Goal: Task Accomplishment & Management: Complete application form

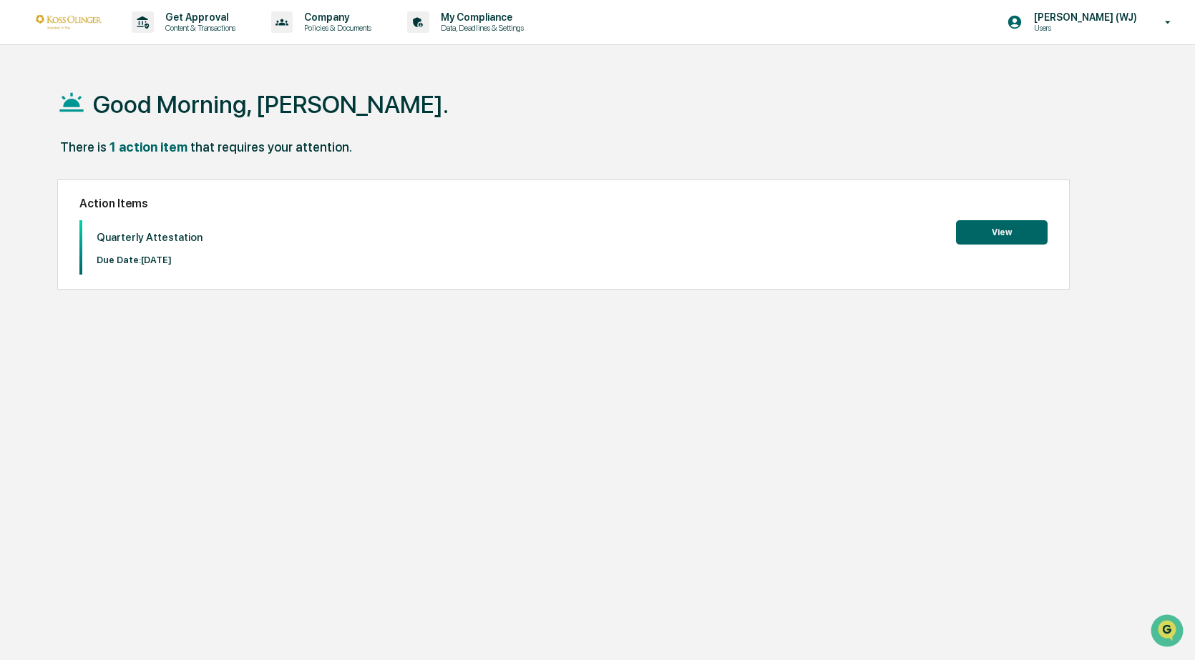
click at [980, 235] on button "View" at bounding box center [1002, 232] width 92 height 24
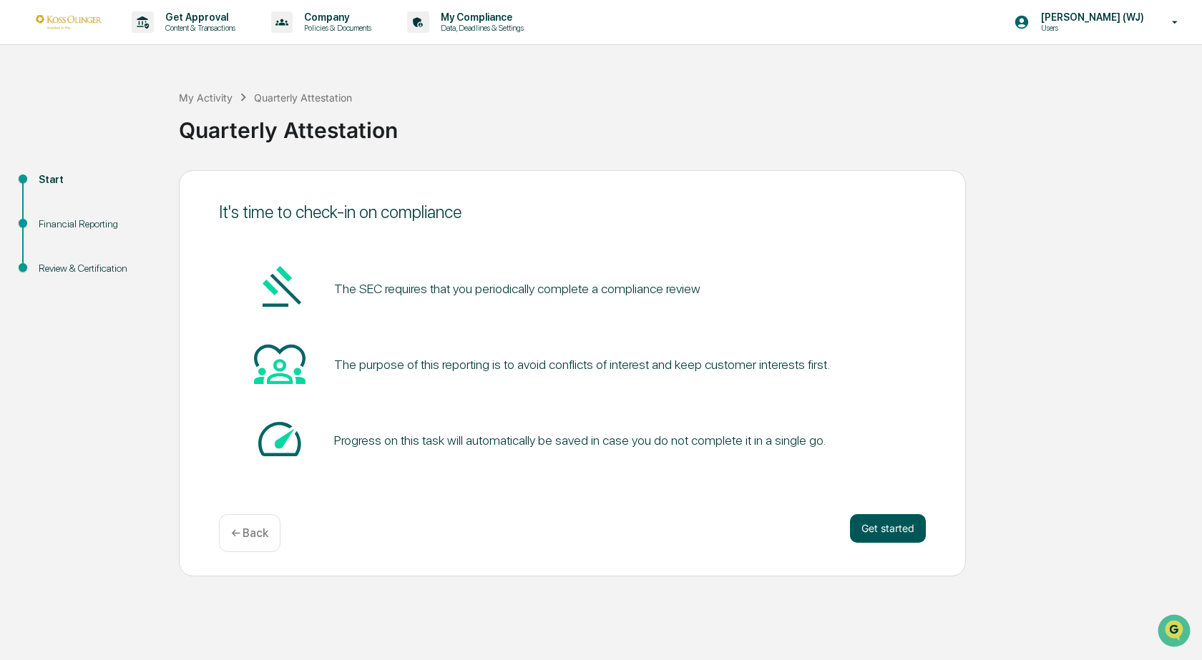
click at [874, 526] on button "Get started" at bounding box center [888, 528] width 76 height 29
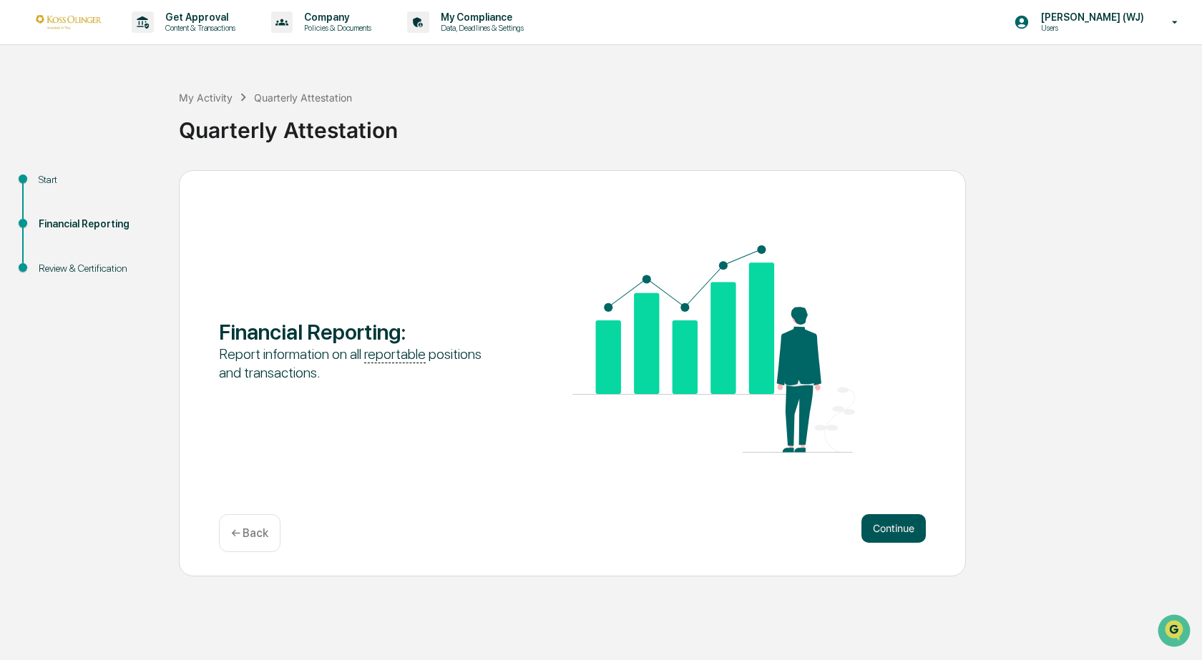
click at [874, 526] on button "Continue" at bounding box center [893, 528] width 64 height 29
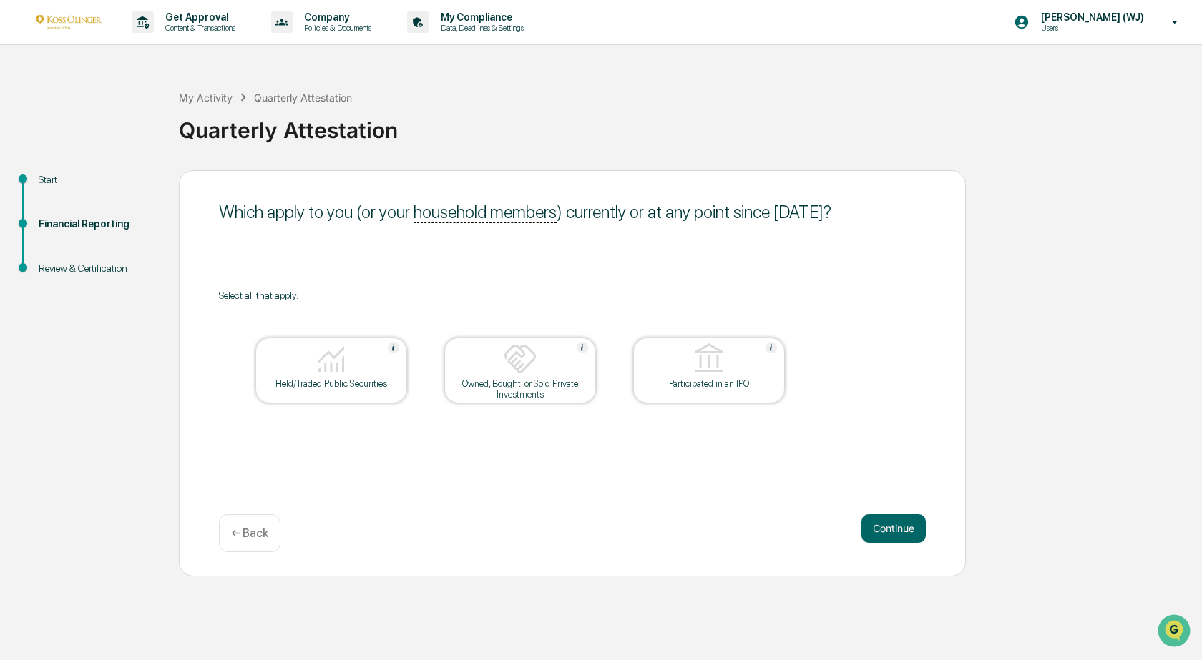
click at [361, 390] on div "Held/Traded Public Securities" at bounding box center [331, 371] width 152 height 66
click at [482, 388] on div "Owned, Bought, or Sold Private Investments" at bounding box center [520, 389] width 129 height 21
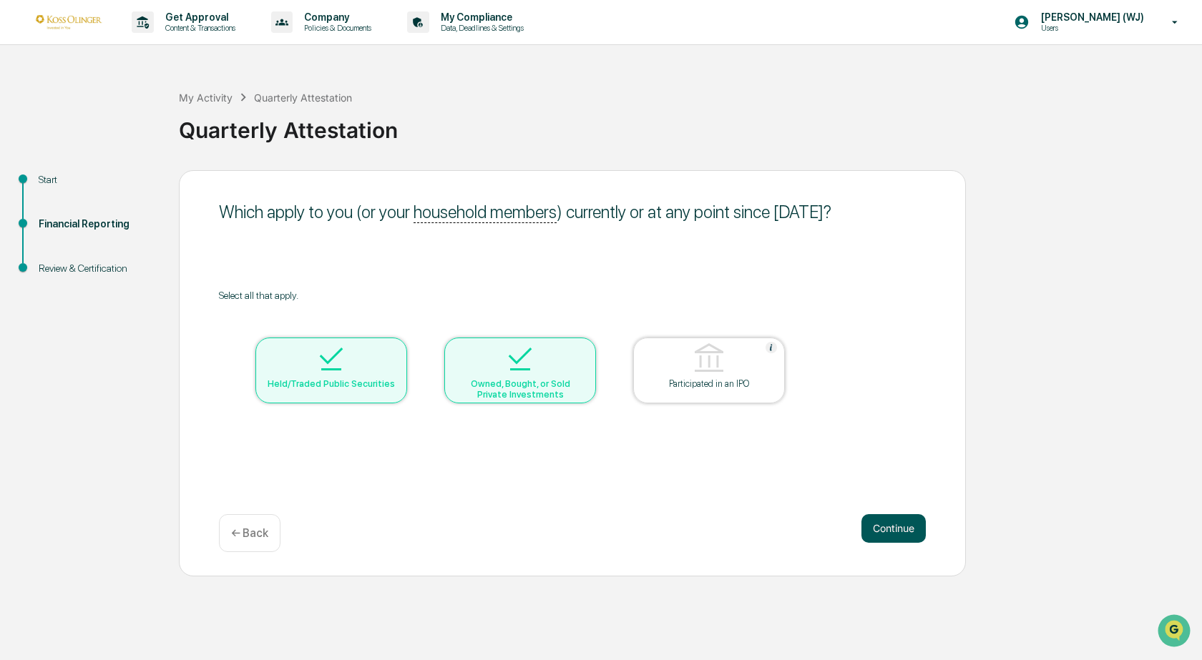
click at [895, 531] on button "Continue" at bounding box center [893, 528] width 64 height 29
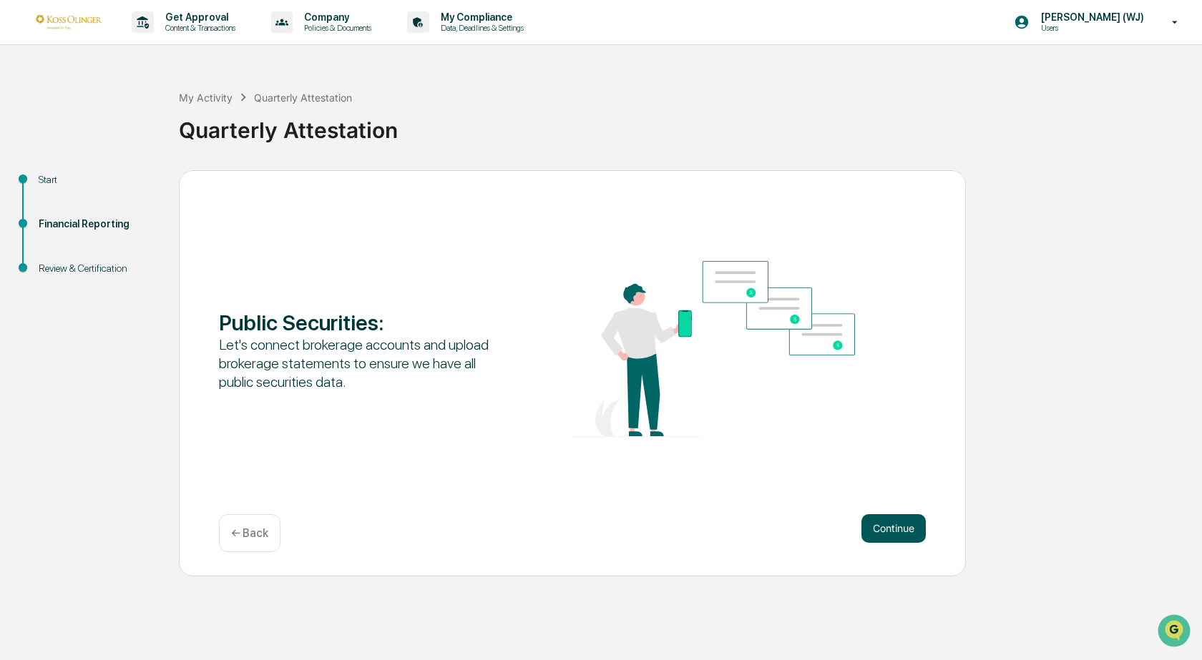
click at [890, 529] on button "Continue" at bounding box center [893, 528] width 64 height 29
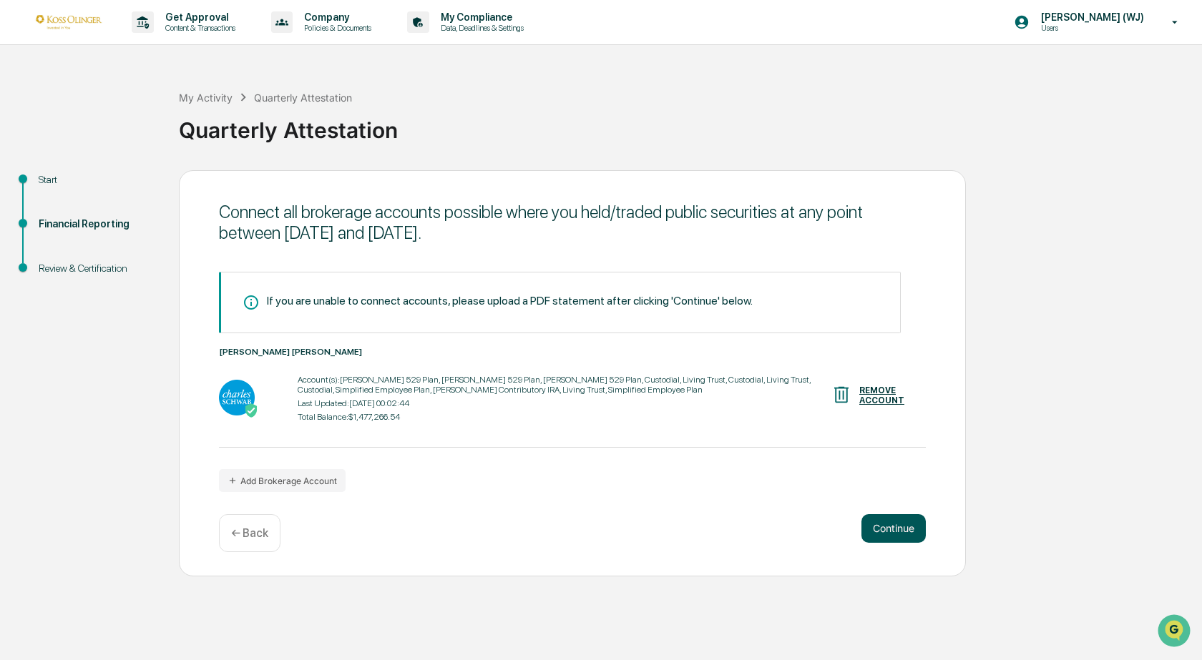
click at [887, 529] on button "Continue" at bounding box center [893, 528] width 64 height 29
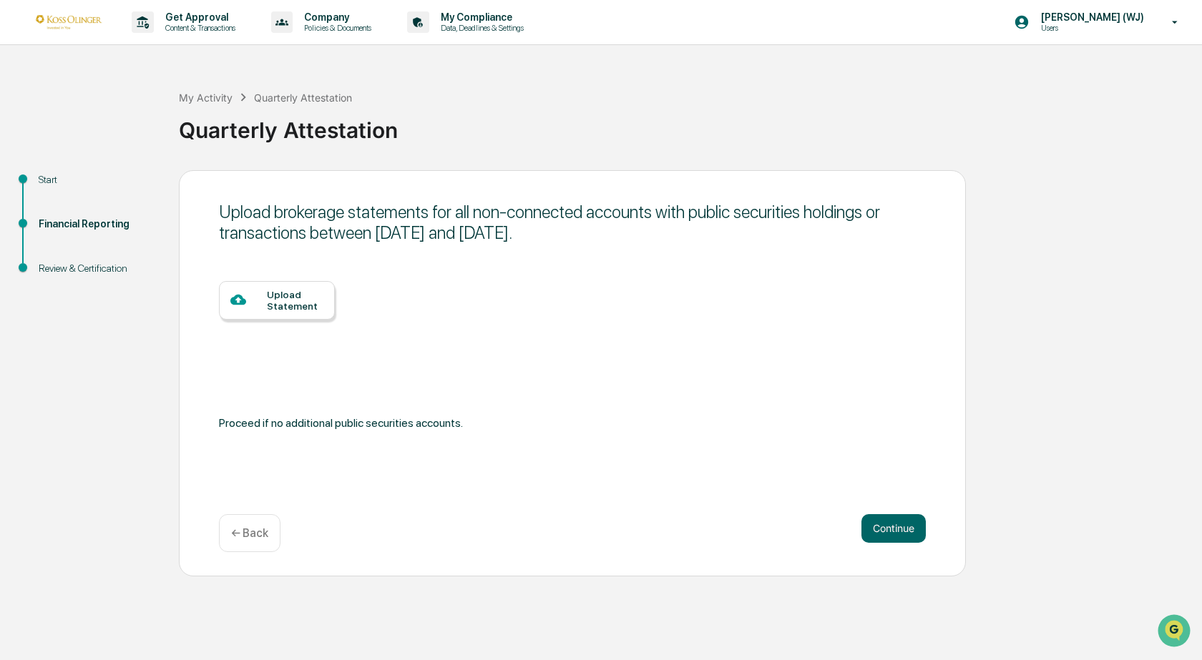
click at [269, 524] on div "← Back" at bounding box center [250, 533] width 62 height 38
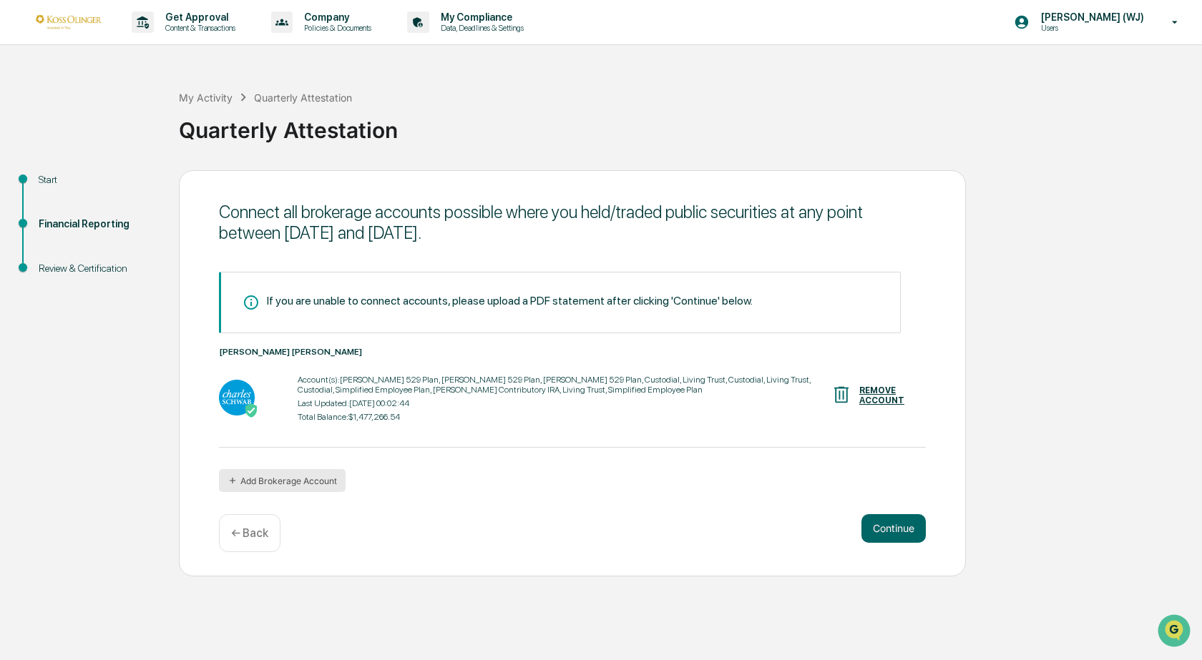
click at [300, 483] on button "Add Brokerage Account" at bounding box center [282, 480] width 127 height 23
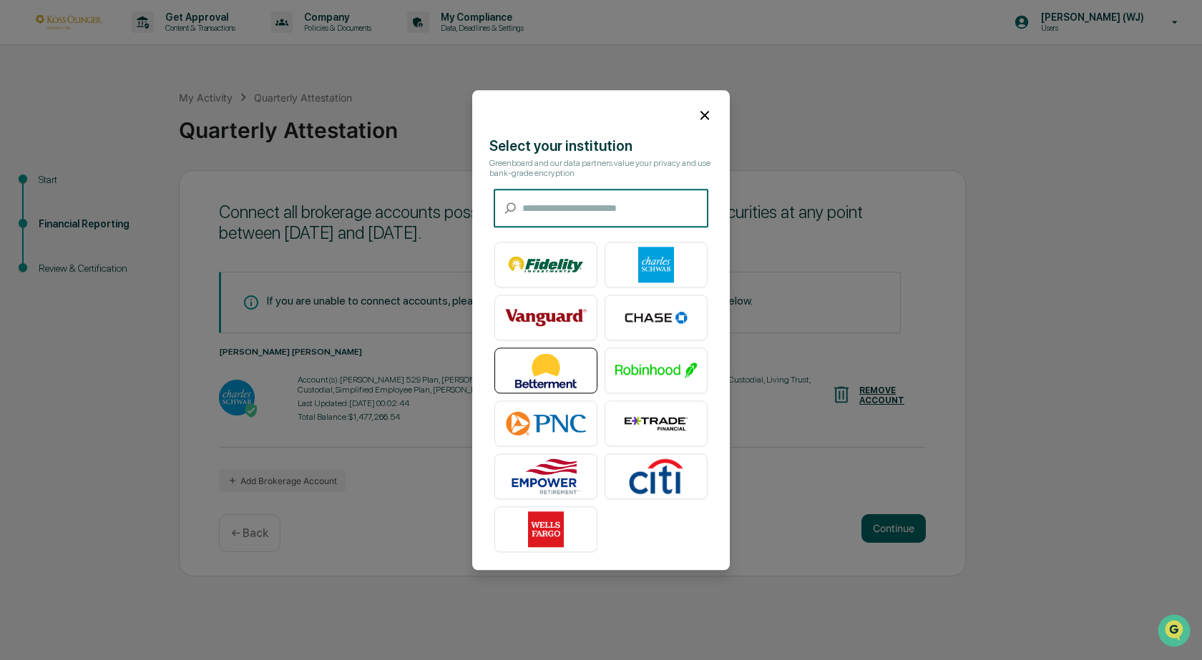
click at [547, 359] on img at bounding box center [546, 371] width 82 height 36
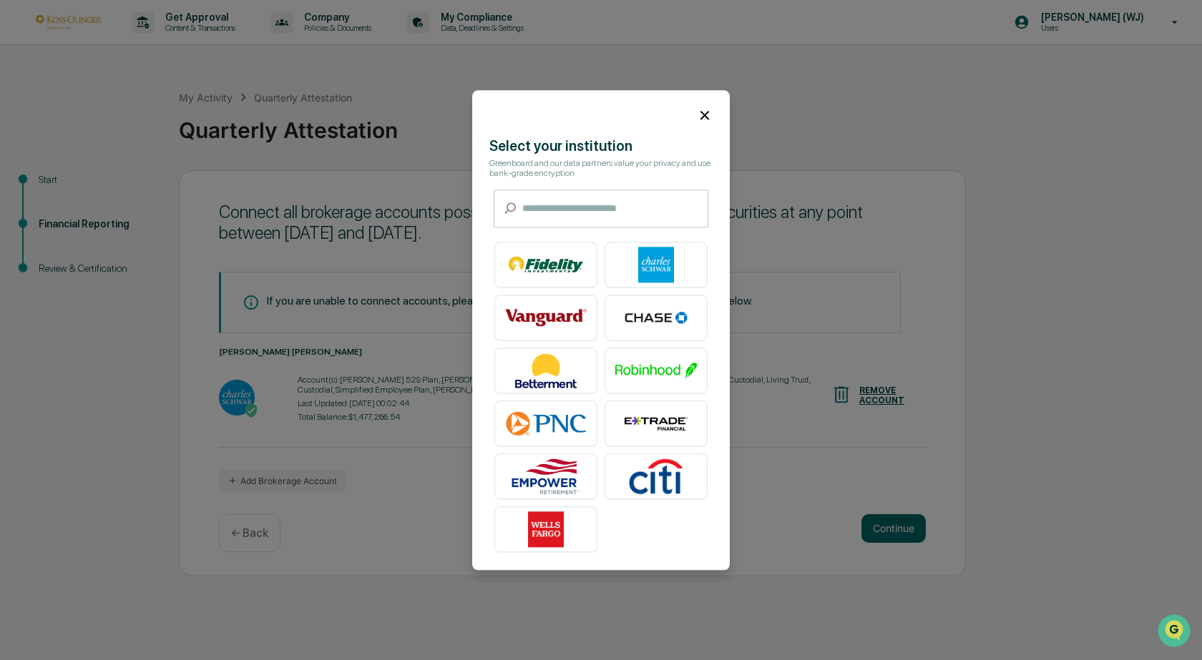
click at [700, 112] on icon at bounding box center [705, 115] width 16 height 16
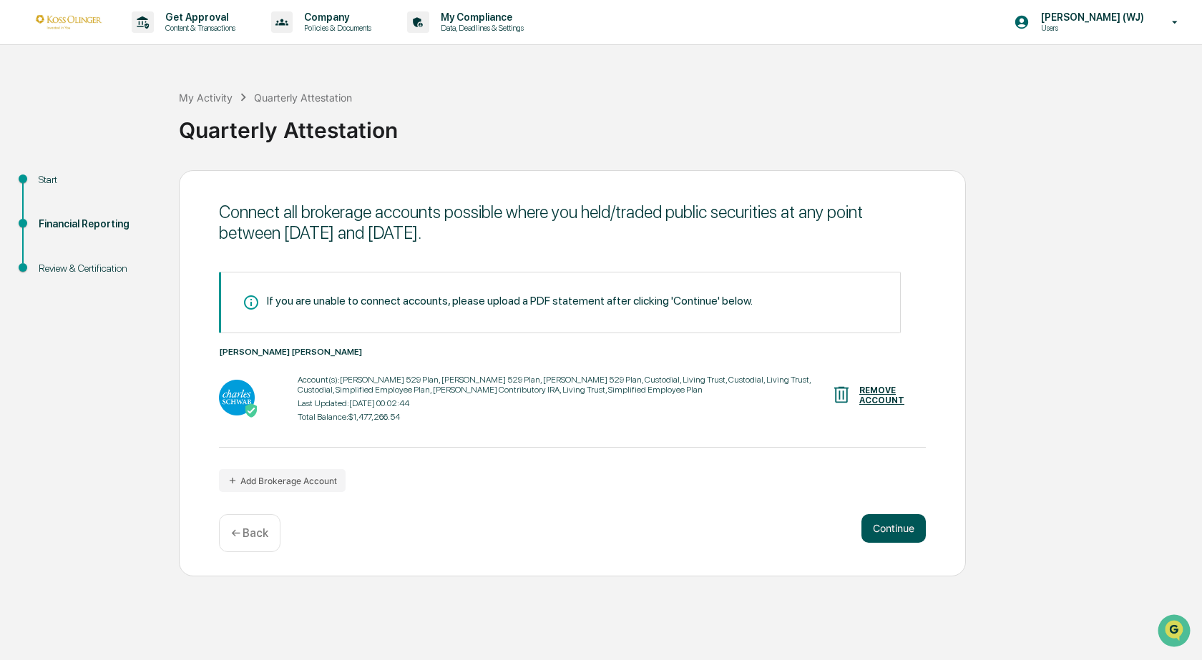
click at [874, 530] on button "Continue" at bounding box center [893, 528] width 64 height 29
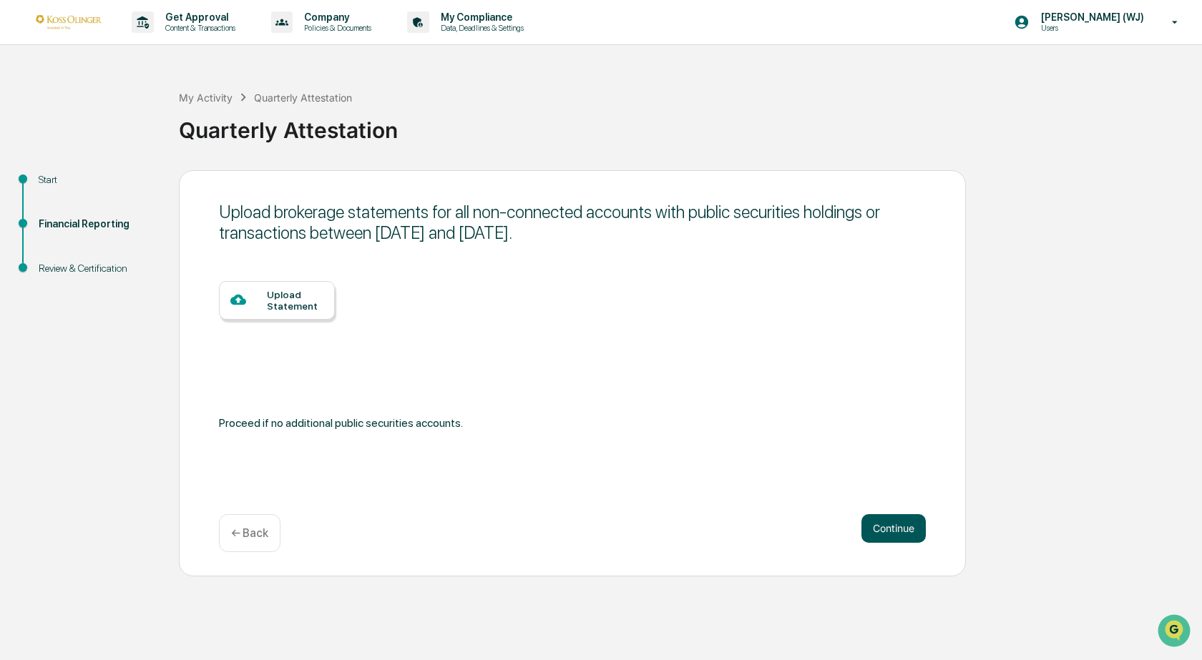
click at [869, 529] on button "Continue" at bounding box center [893, 528] width 64 height 29
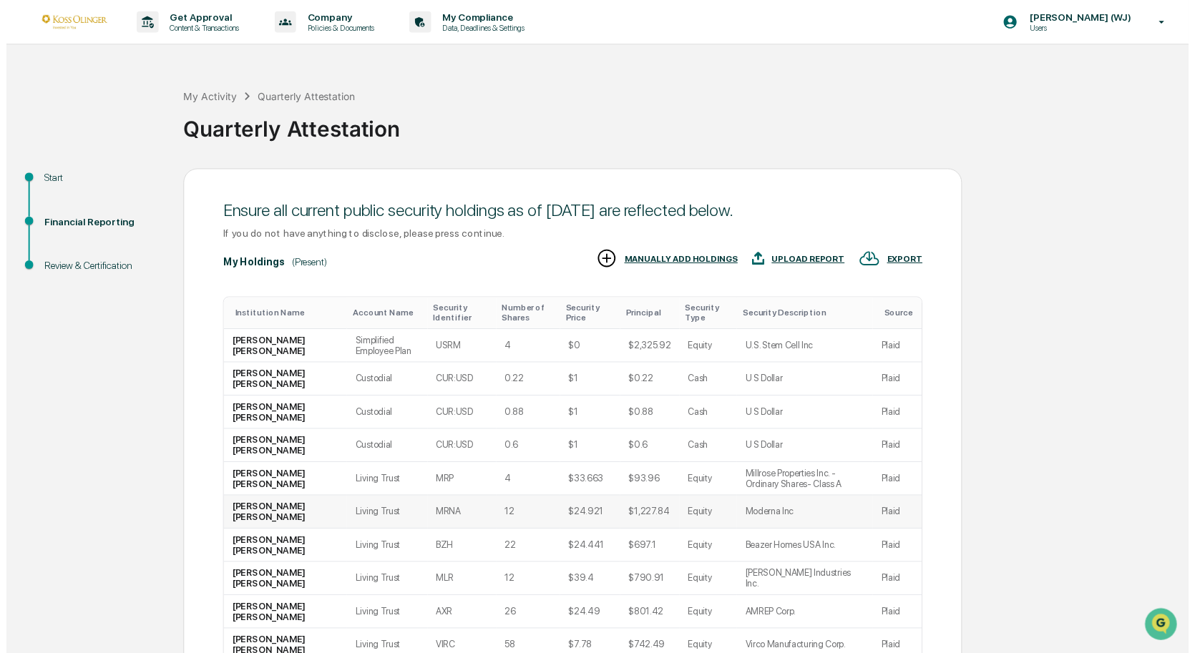
scroll to position [133, 0]
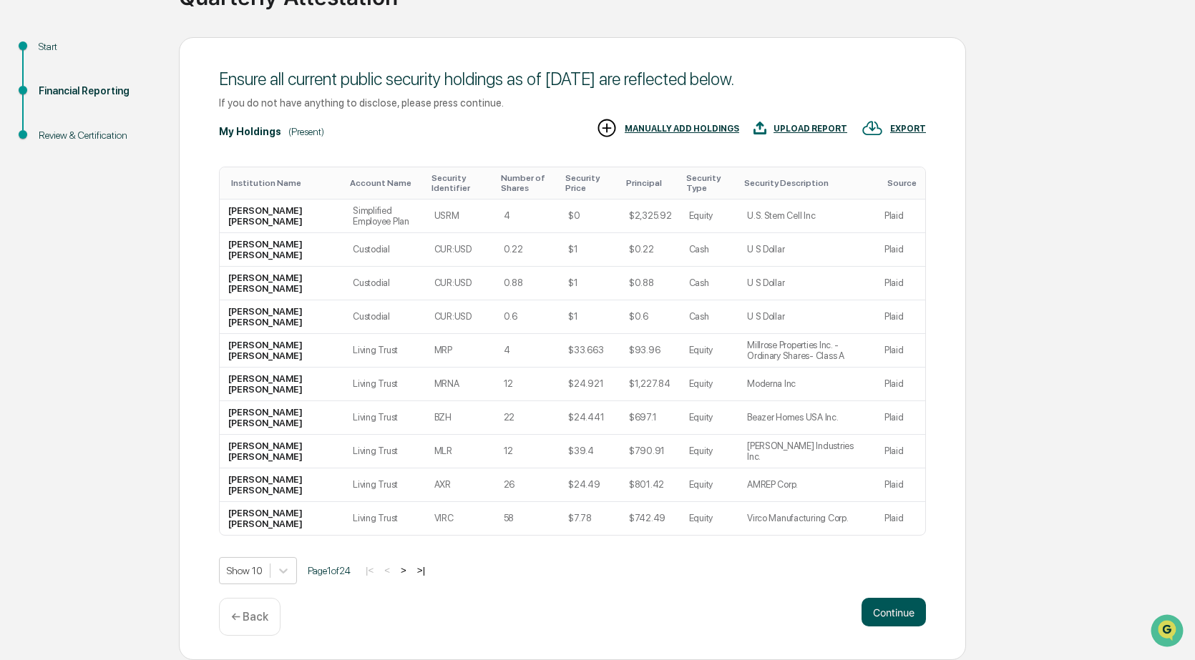
click at [895, 610] on button "Continue" at bounding box center [893, 612] width 64 height 29
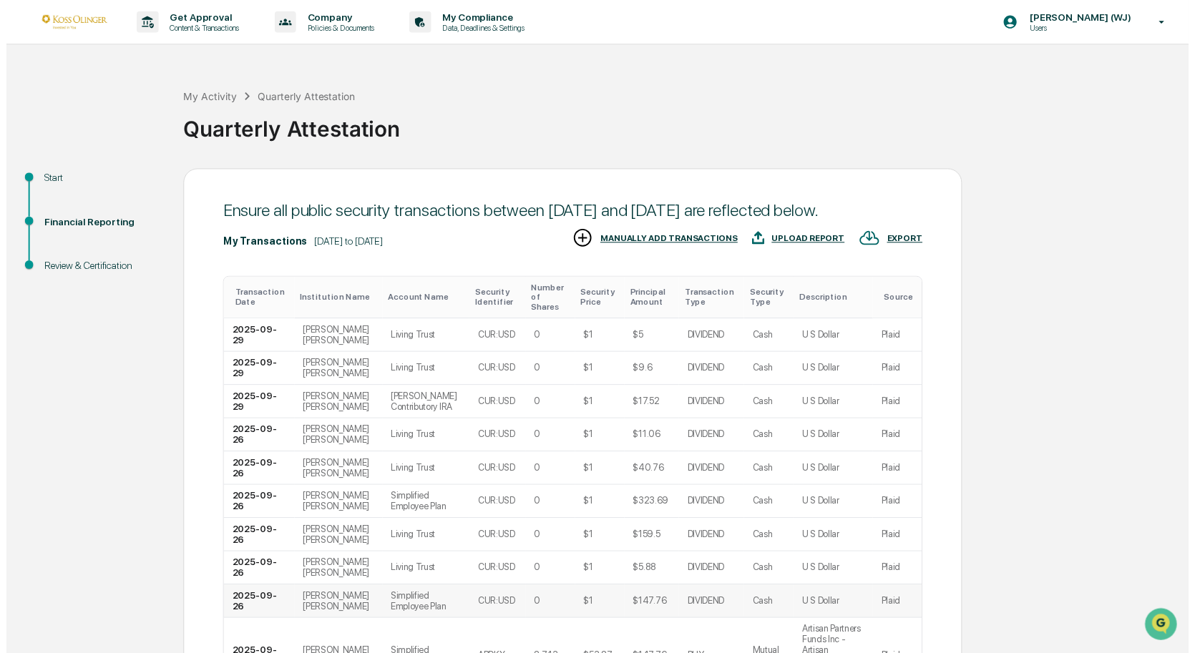
scroll to position [155, 0]
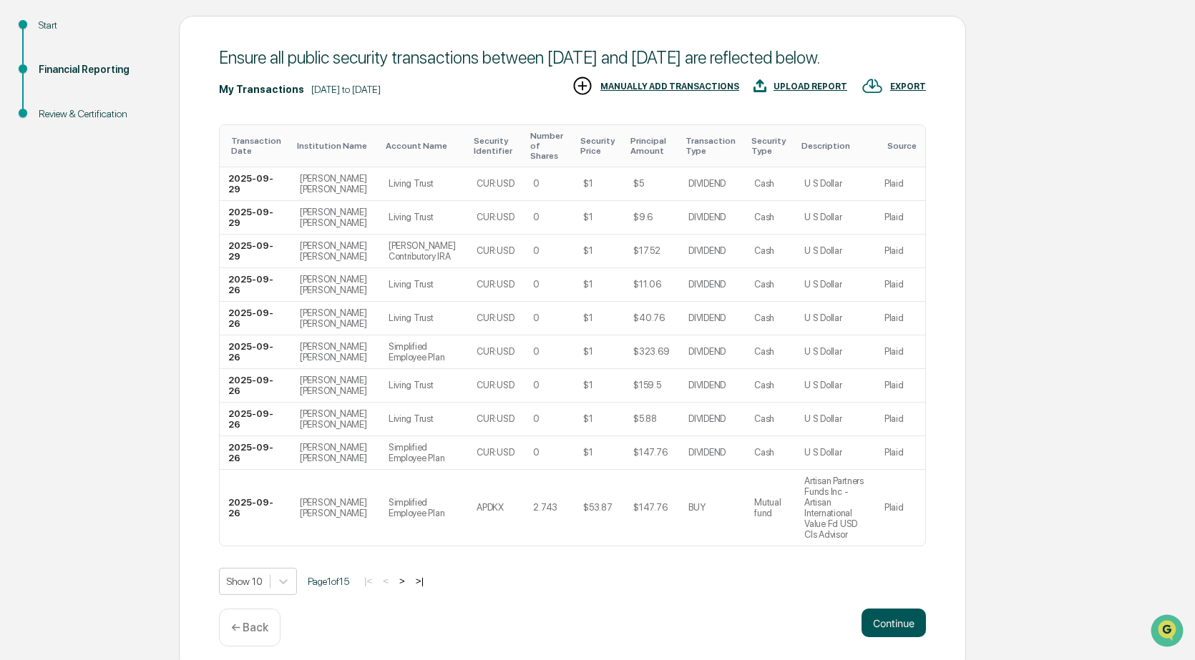
click at [884, 620] on button "Continue" at bounding box center [893, 623] width 64 height 29
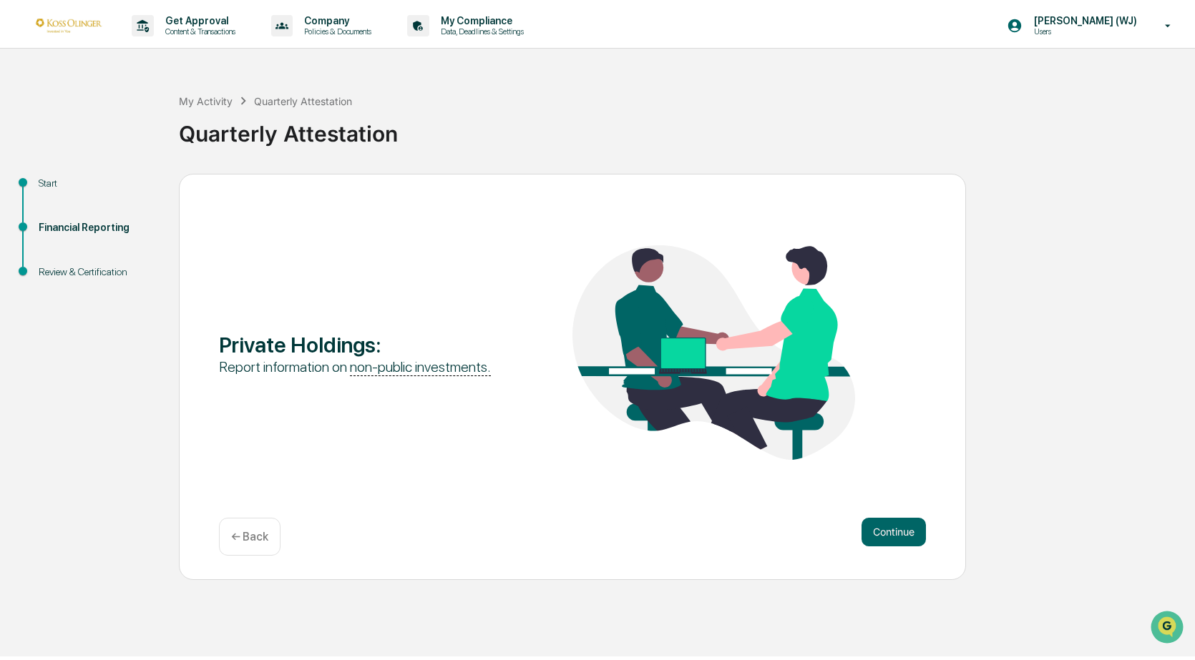
scroll to position [0, 0]
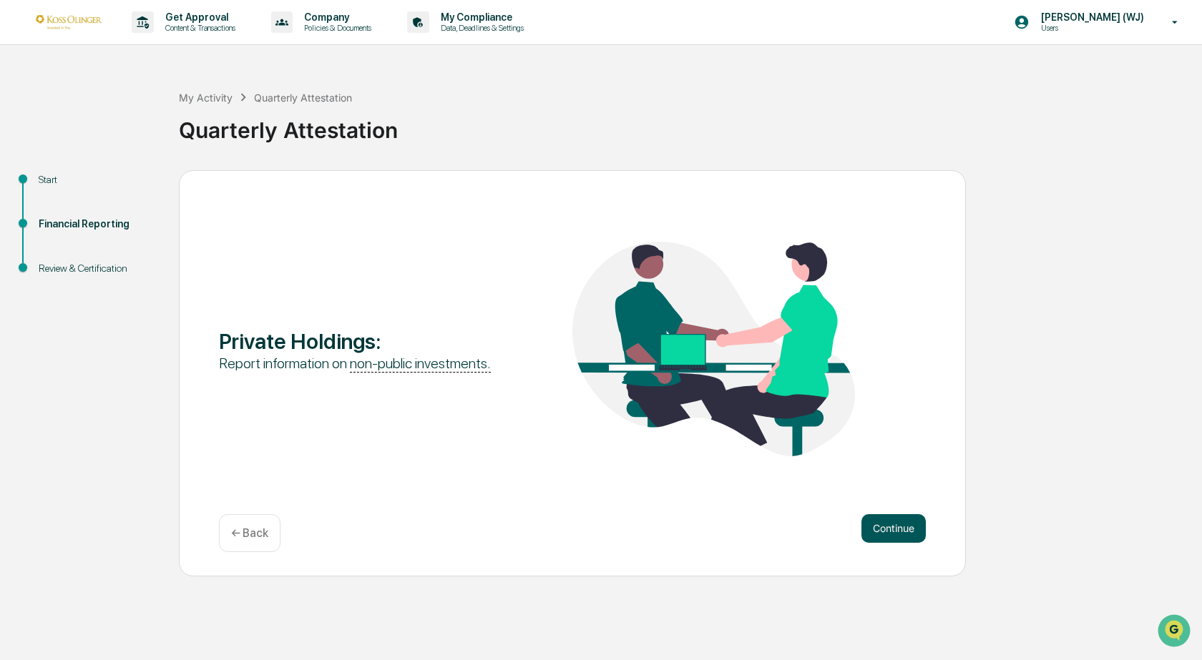
click at [887, 524] on button "Continue" at bounding box center [893, 528] width 64 height 29
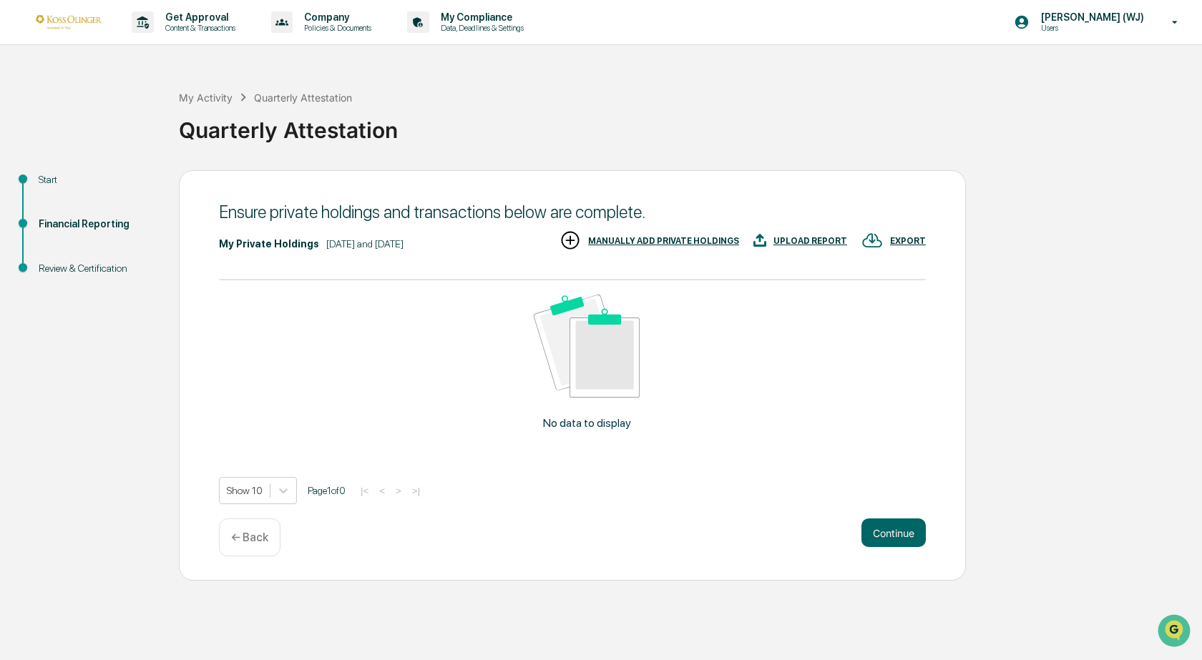
click at [647, 239] on div "MANUALLY ADD PRIVATE HOLDINGS" at bounding box center [663, 241] width 151 height 10
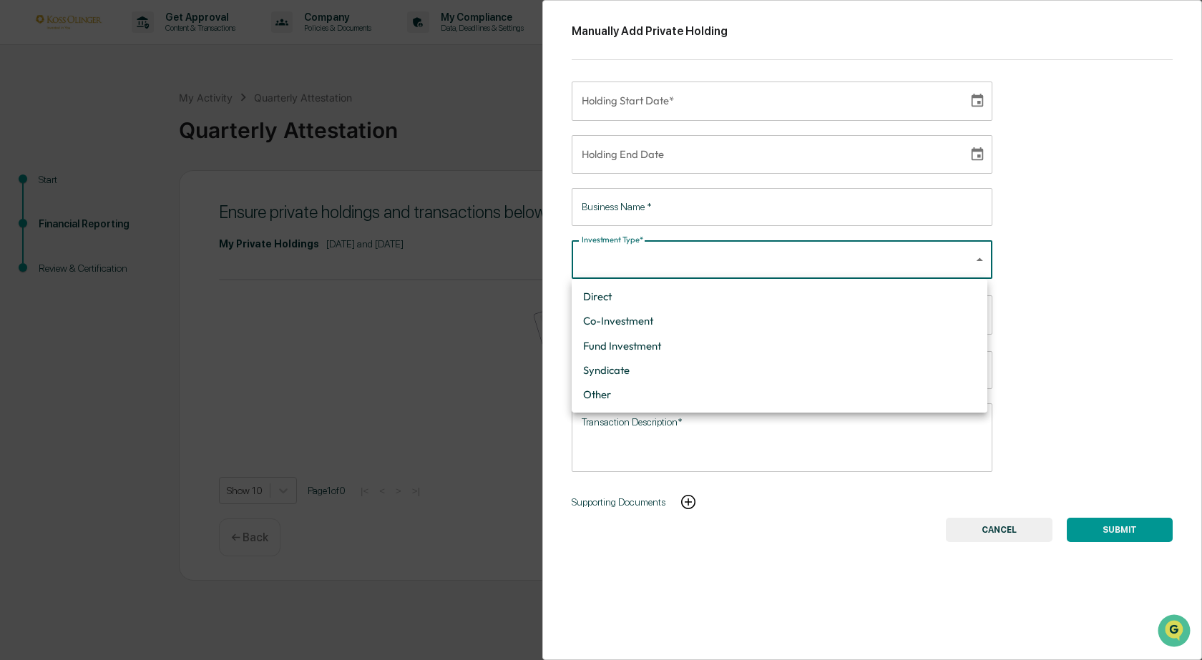
click at [968, 260] on body "Get Approval Content & Transactions Company Policies & Documents My Compliance …" at bounding box center [601, 330] width 1202 height 660
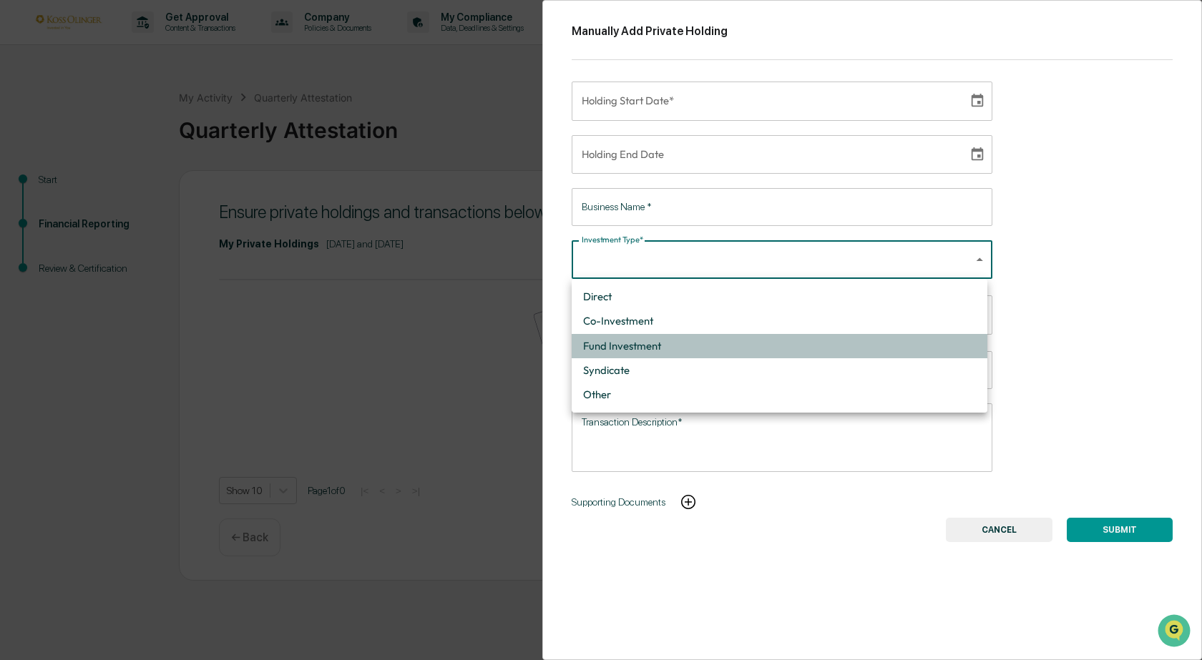
click at [622, 343] on li "Fund Investment" at bounding box center [780, 346] width 416 height 24
type input "**********"
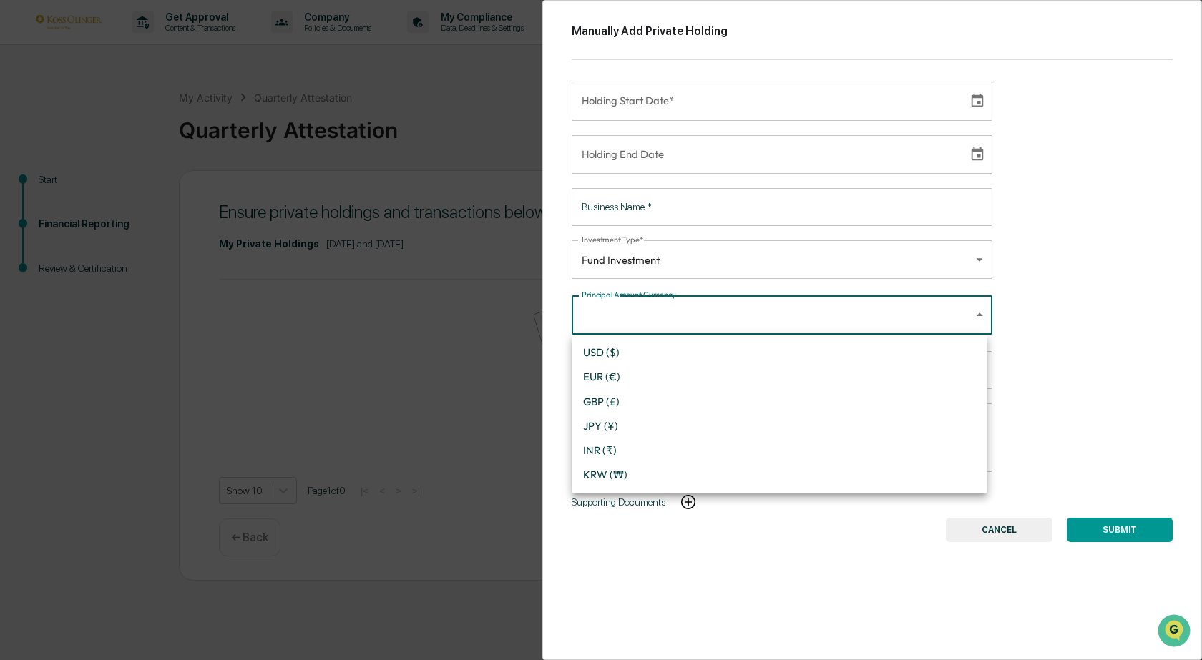
click at [755, 312] on body "**********" at bounding box center [601, 330] width 1202 height 660
click at [618, 355] on li "USD ($)" at bounding box center [780, 353] width 416 height 24
type input "*"
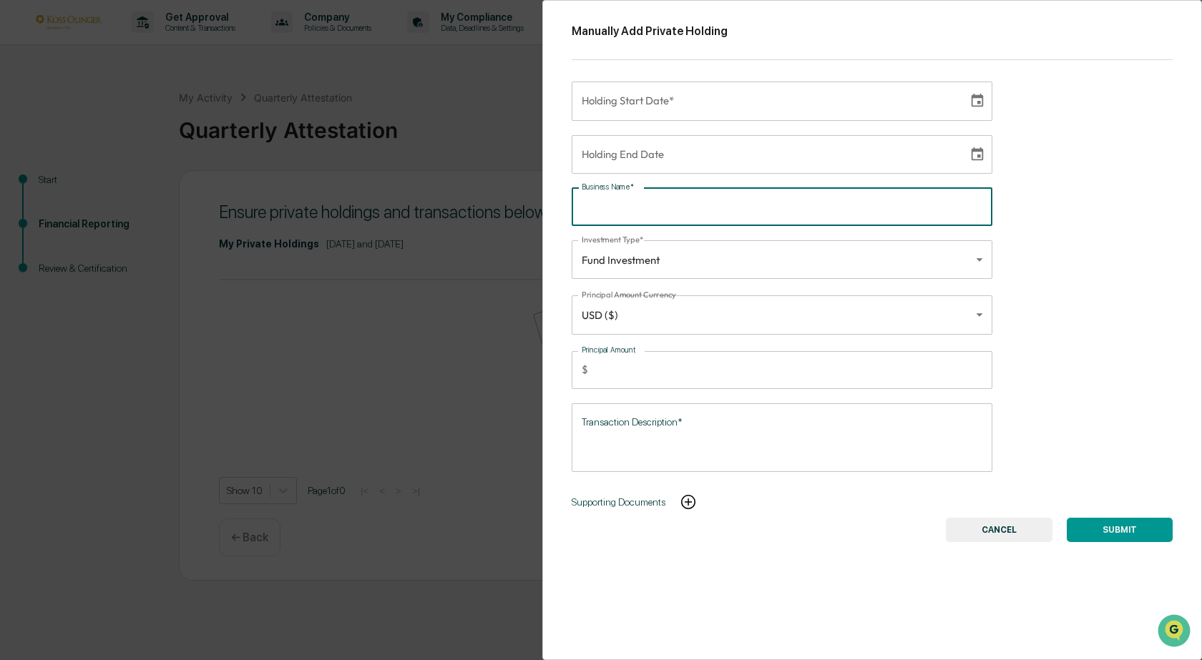
click at [704, 207] on input "Business Name   *" at bounding box center [782, 207] width 421 height 38
type input "**********"
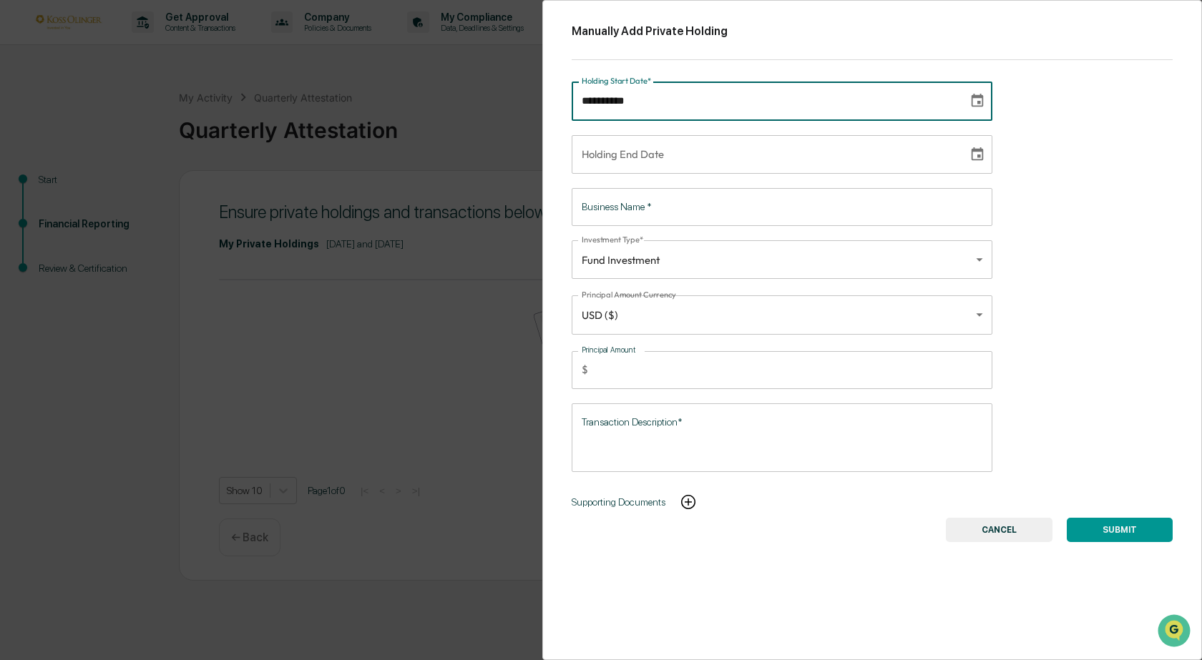
click at [721, 93] on input "**********" at bounding box center [765, 101] width 386 height 39
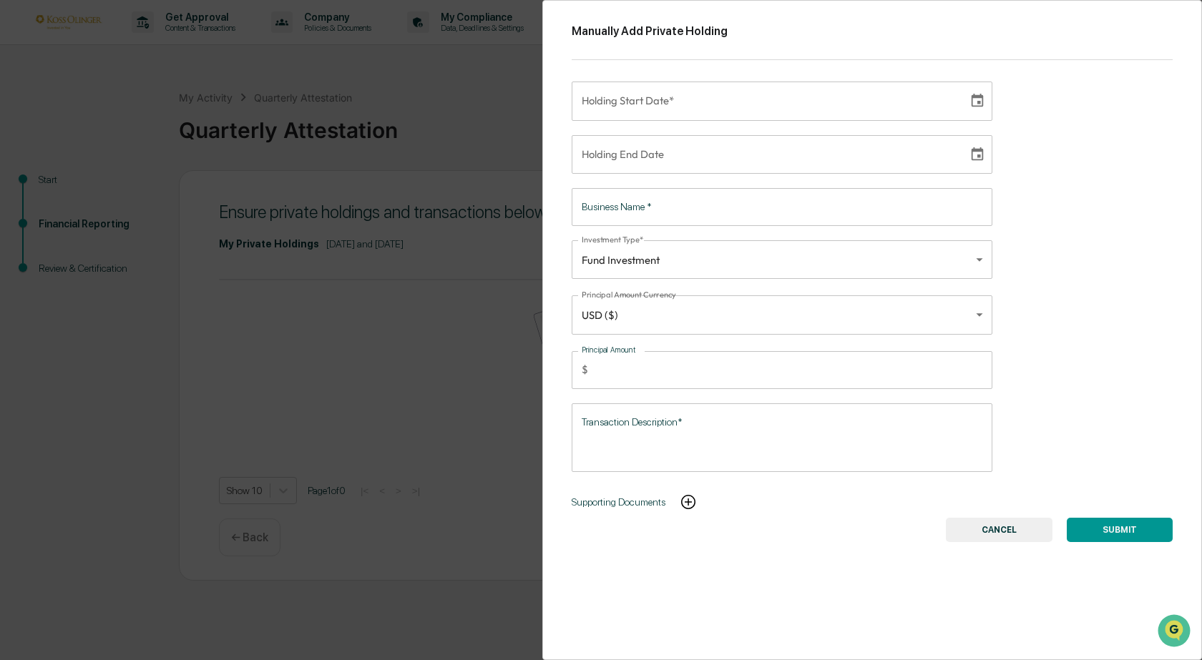
click at [970, 536] on button "CANCEL" at bounding box center [999, 530] width 107 height 24
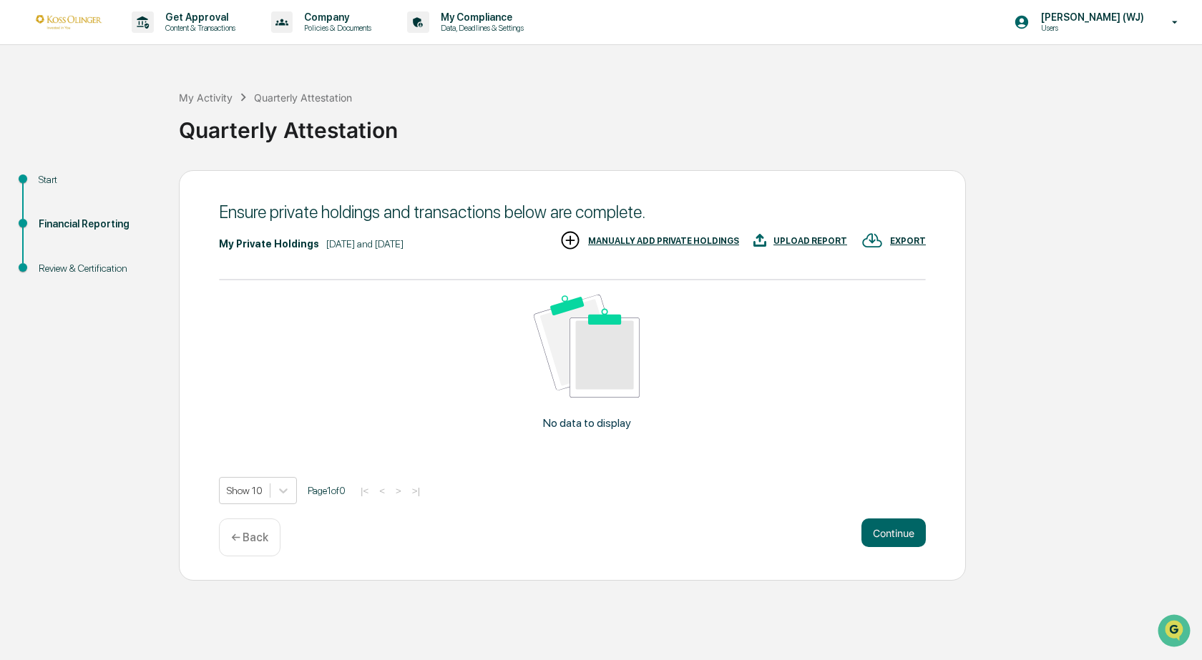
click at [680, 239] on div "MANUALLY ADD PRIVATE HOLDINGS" at bounding box center [663, 241] width 151 height 10
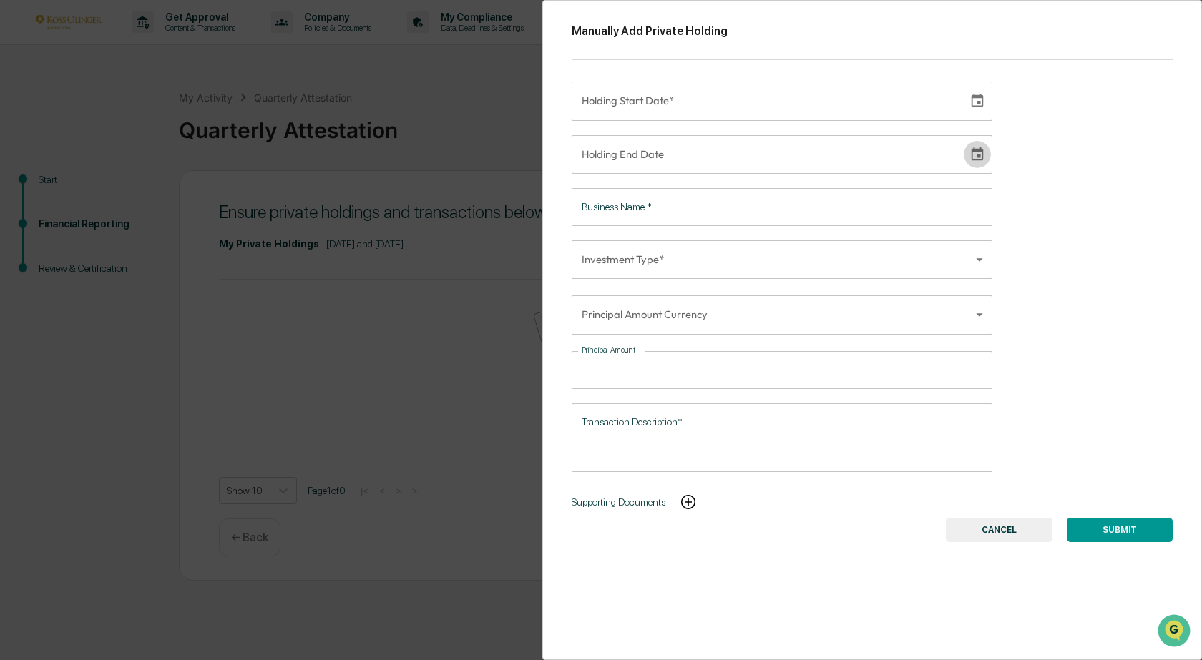
click at [970, 155] on icon "Choose date" at bounding box center [978, 155] width 16 height 16
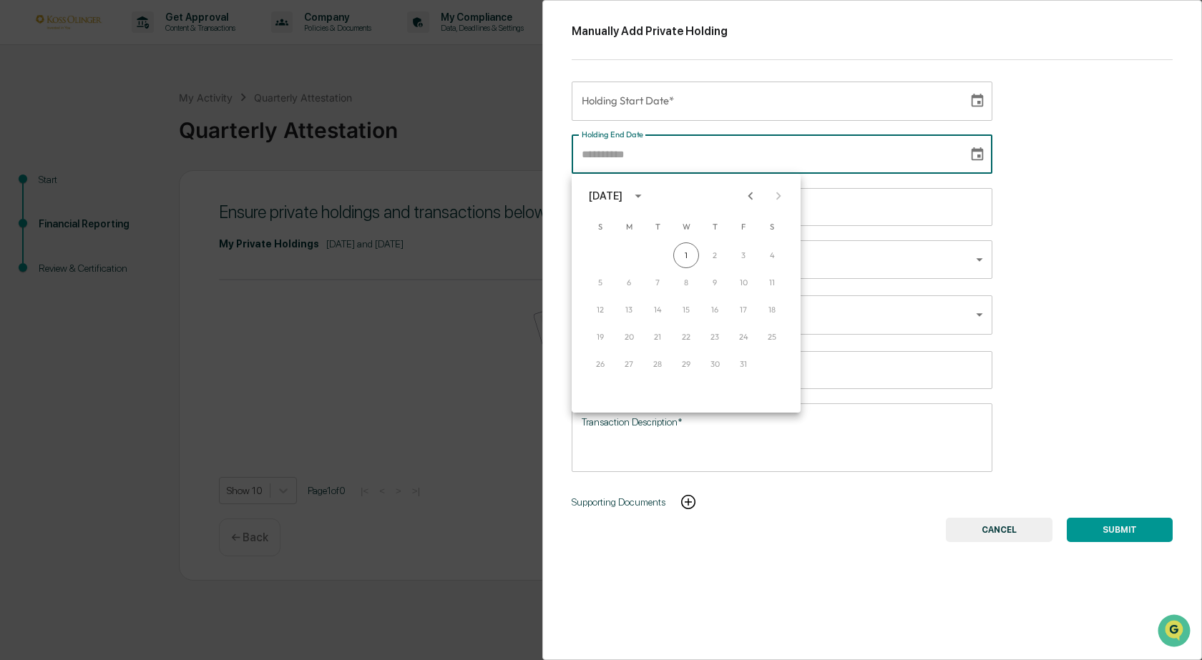
click at [970, 155] on icon "Choose date" at bounding box center [978, 155] width 16 height 16
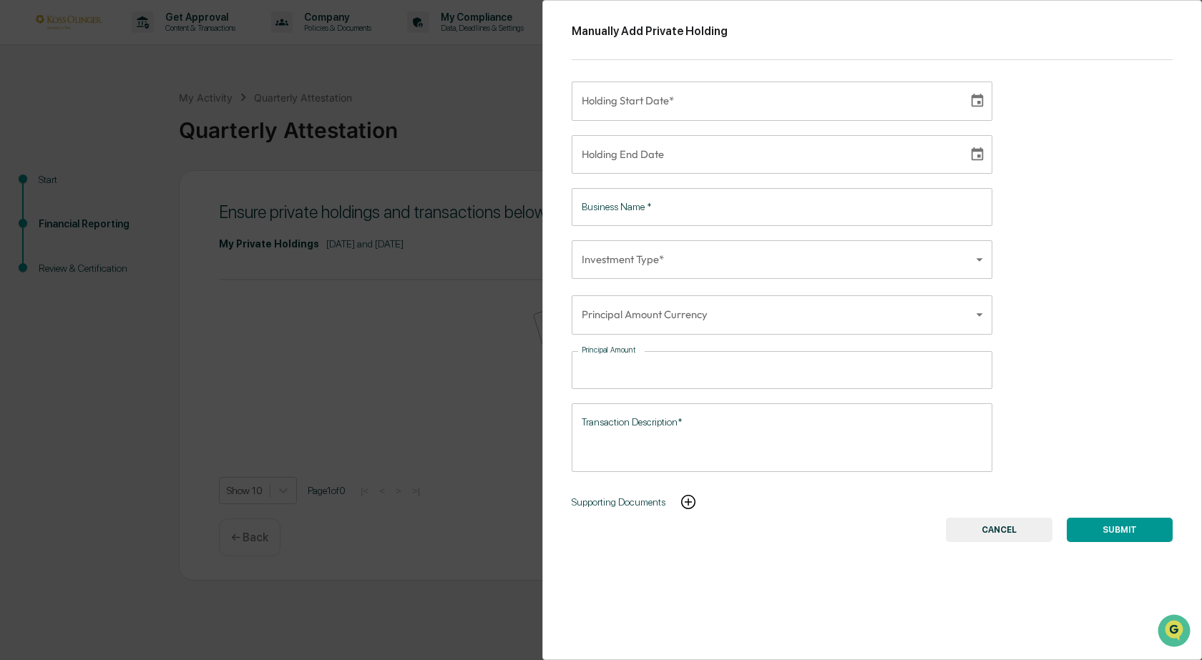
type input "**********"
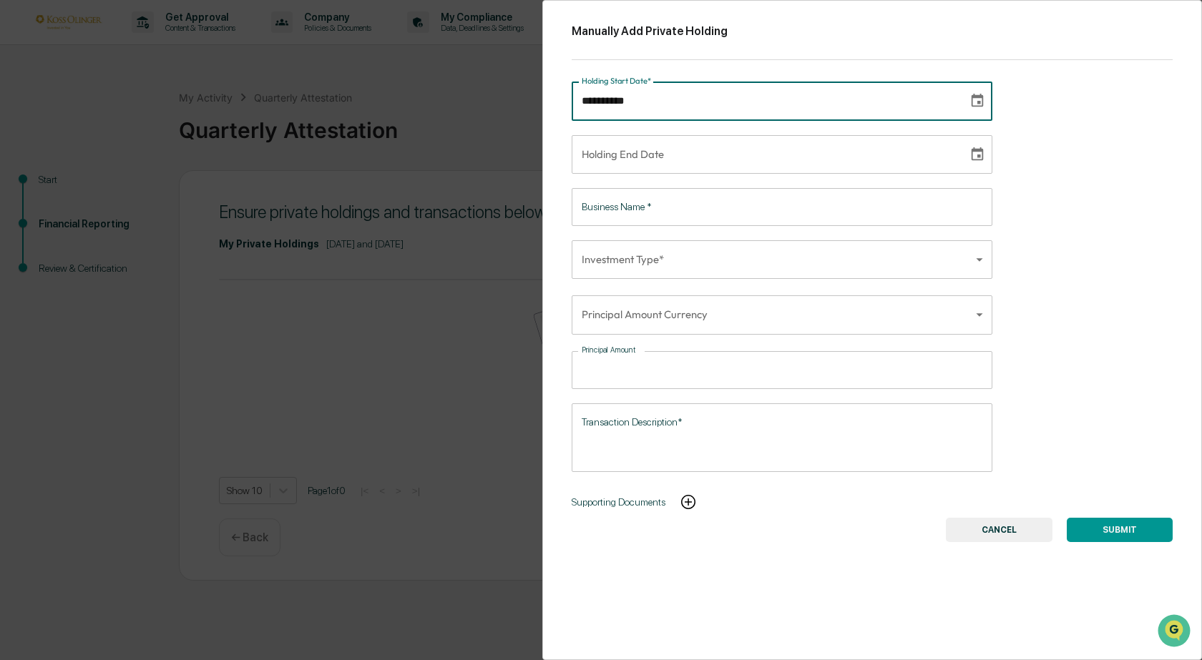
click at [838, 104] on input "**********" at bounding box center [765, 101] width 386 height 39
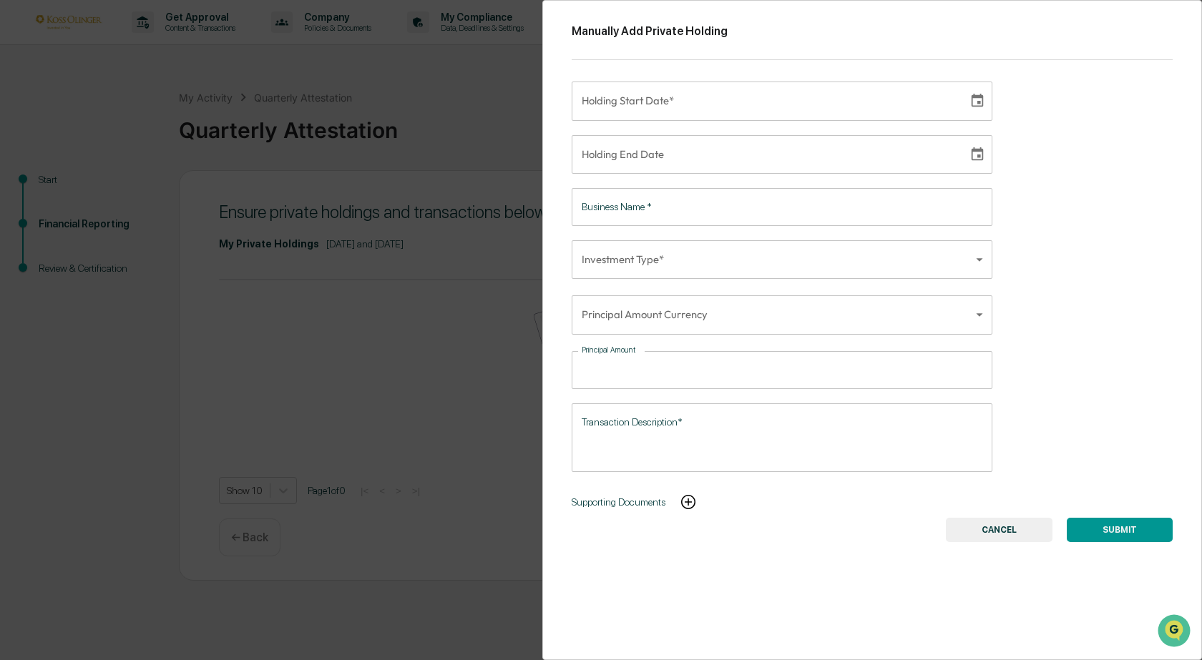
click at [1010, 531] on button "CANCEL" at bounding box center [999, 530] width 107 height 24
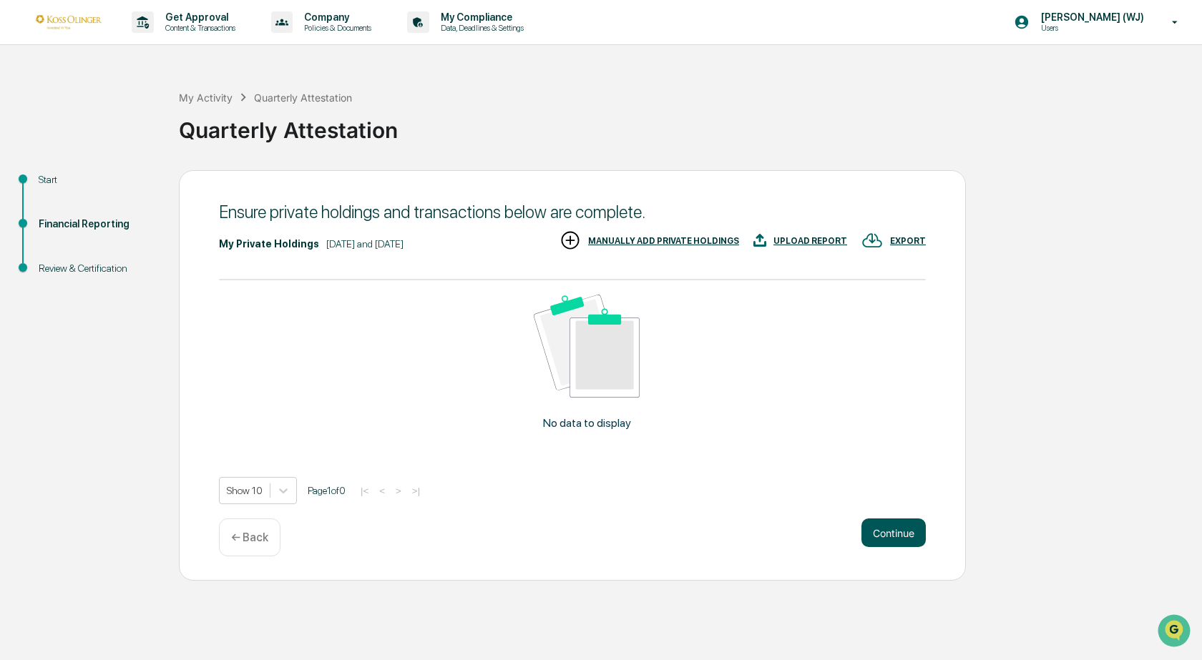
click at [884, 531] on button "Continue" at bounding box center [893, 533] width 64 height 29
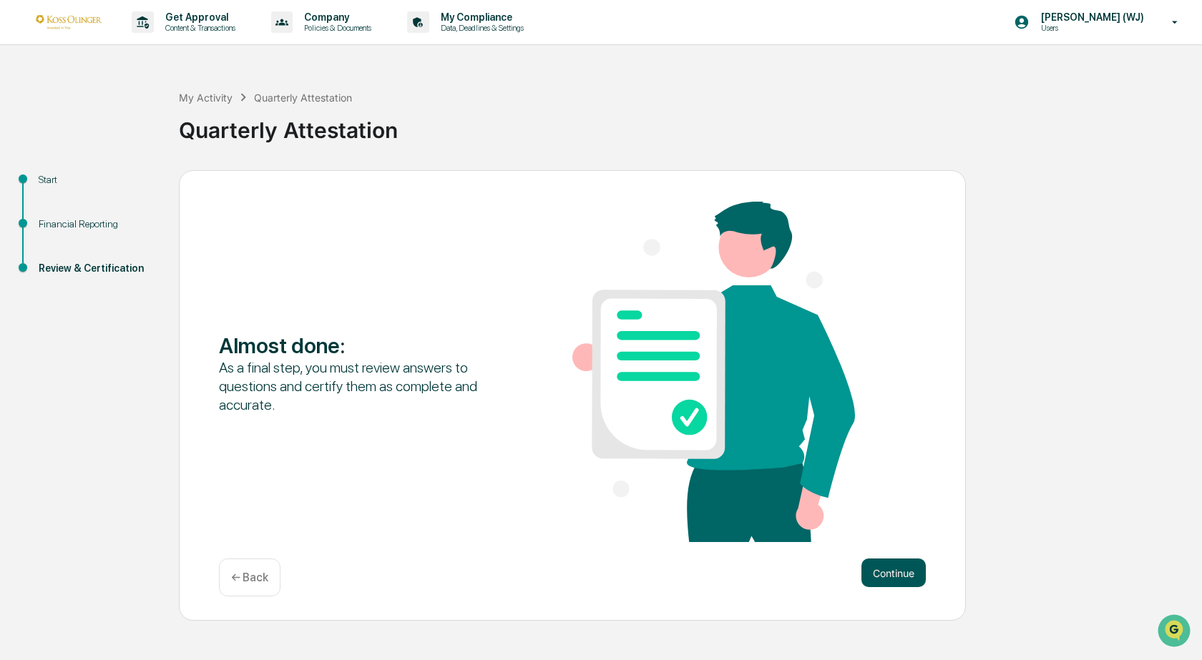
click at [897, 580] on button "Continue" at bounding box center [893, 573] width 64 height 29
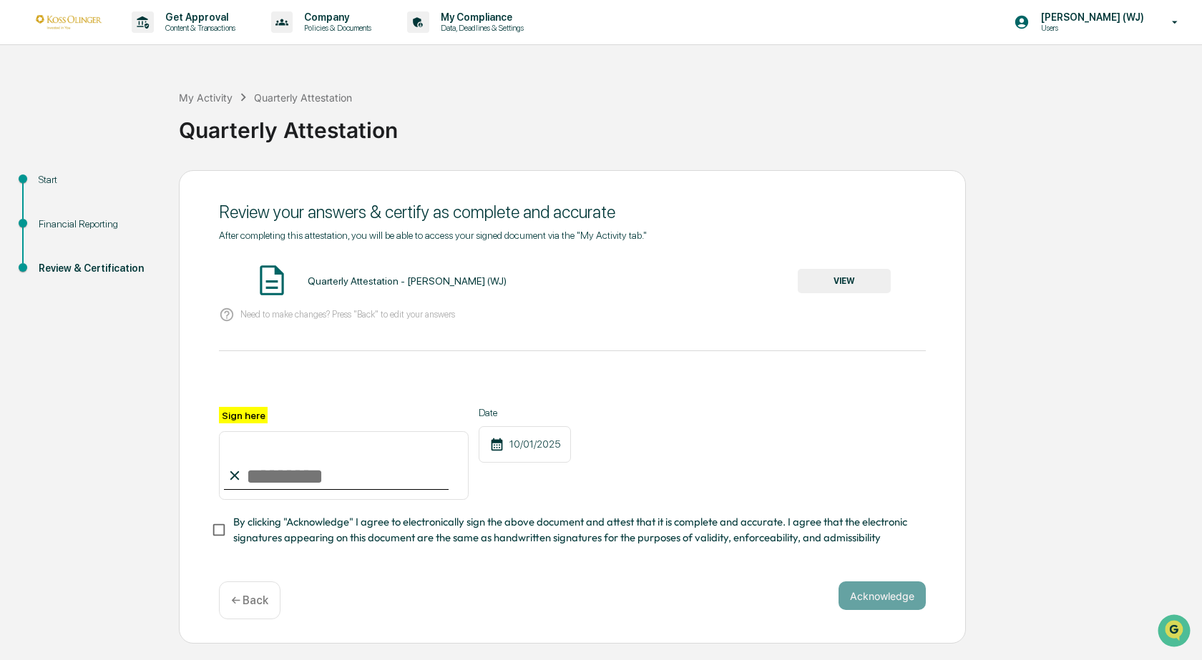
click at [245, 416] on label "Sign here" at bounding box center [243, 415] width 49 height 16
click at [245, 431] on input "Sign here" at bounding box center [344, 465] width 250 height 69
type input "********"
click at [876, 604] on button "Acknowledge" at bounding box center [882, 596] width 87 height 29
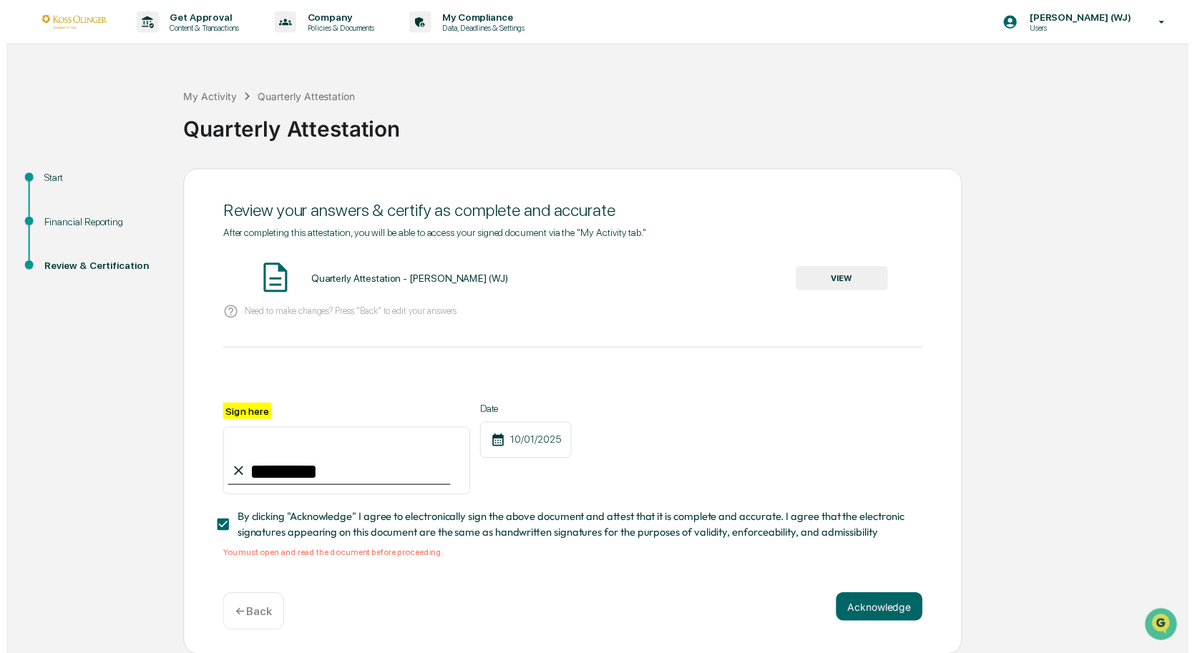
scroll to position [5, 0]
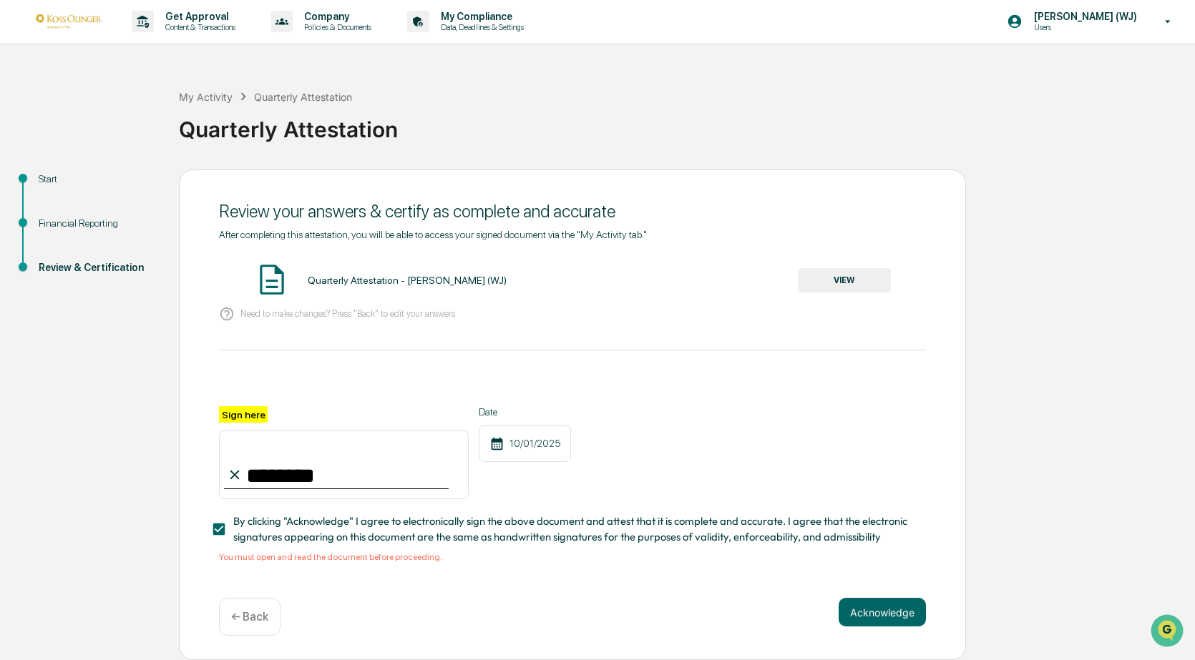
click at [846, 274] on button "VIEW" at bounding box center [844, 280] width 93 height 24
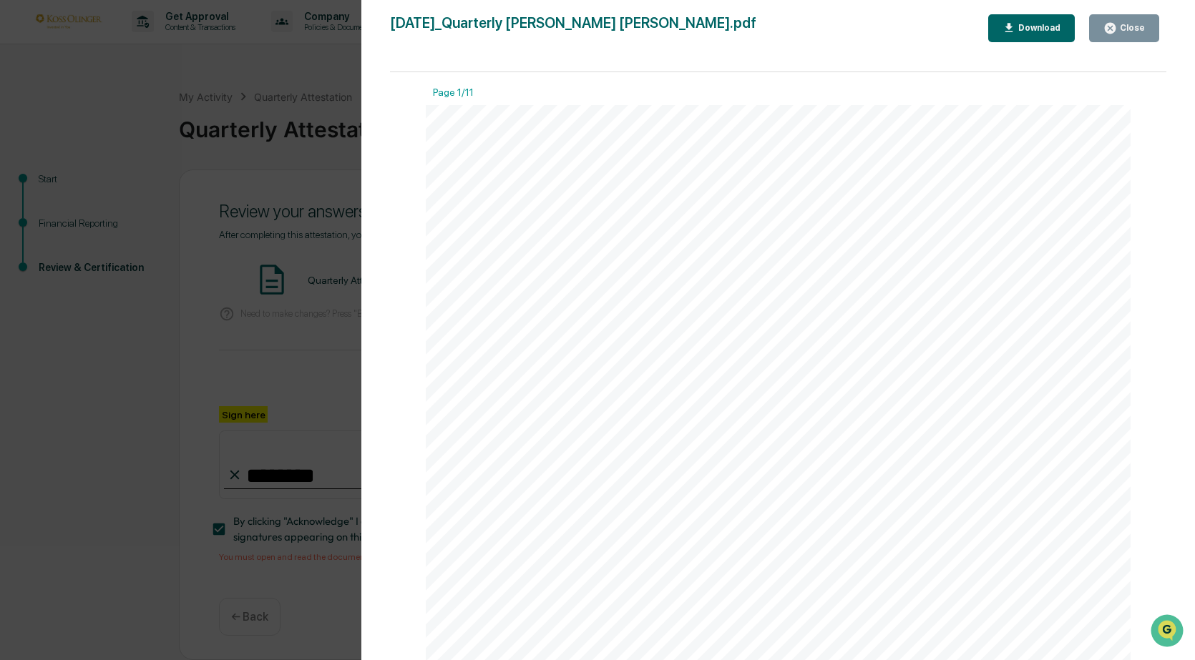
click at [1139, 26] on div "Close" at bounding box center [1131, 28] width 28 height 10
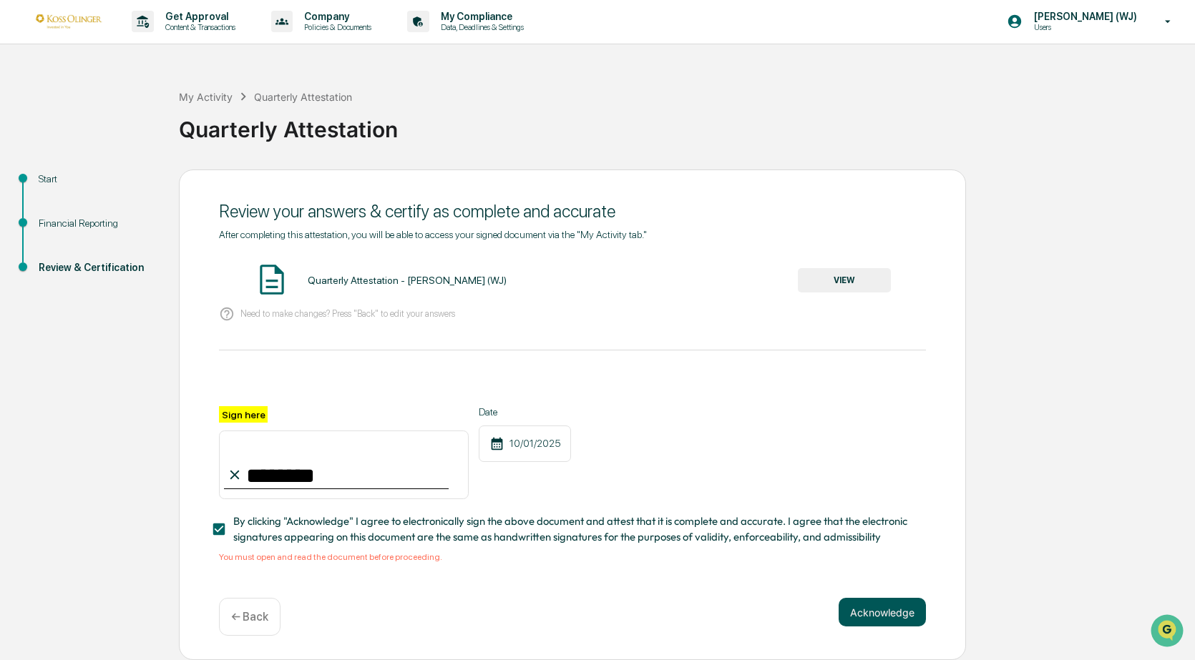
click at [866, 613] on button "Acknowledge" at bounding box center [882, 612] width 87 height 29
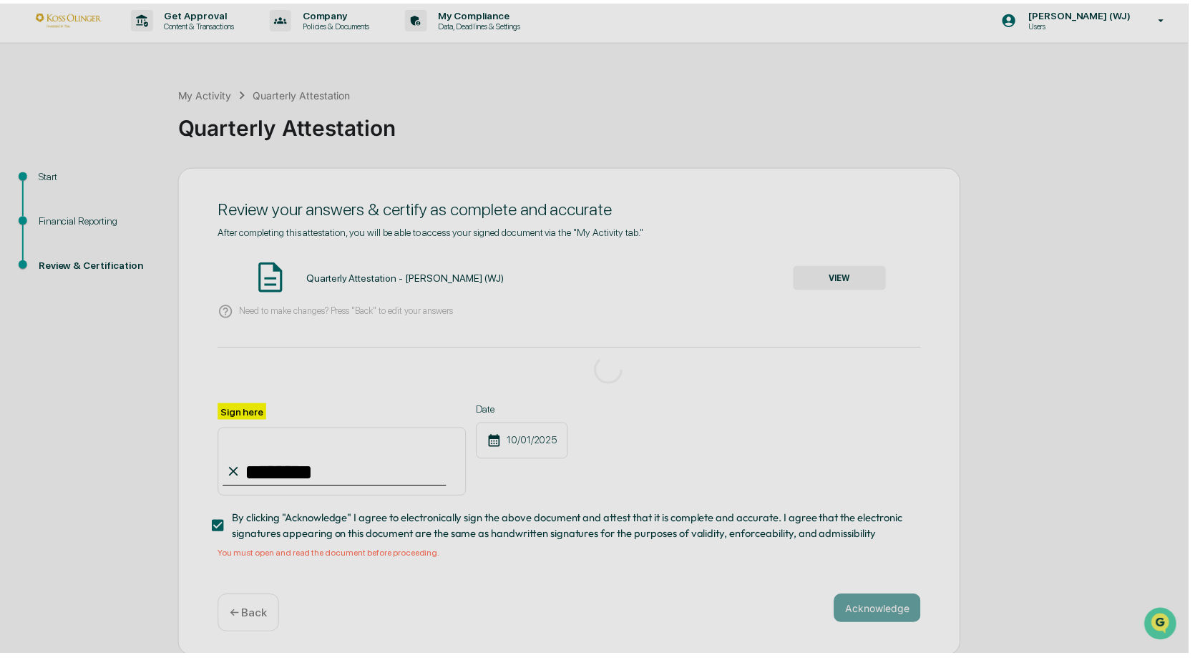
scroll to position [0, 0]
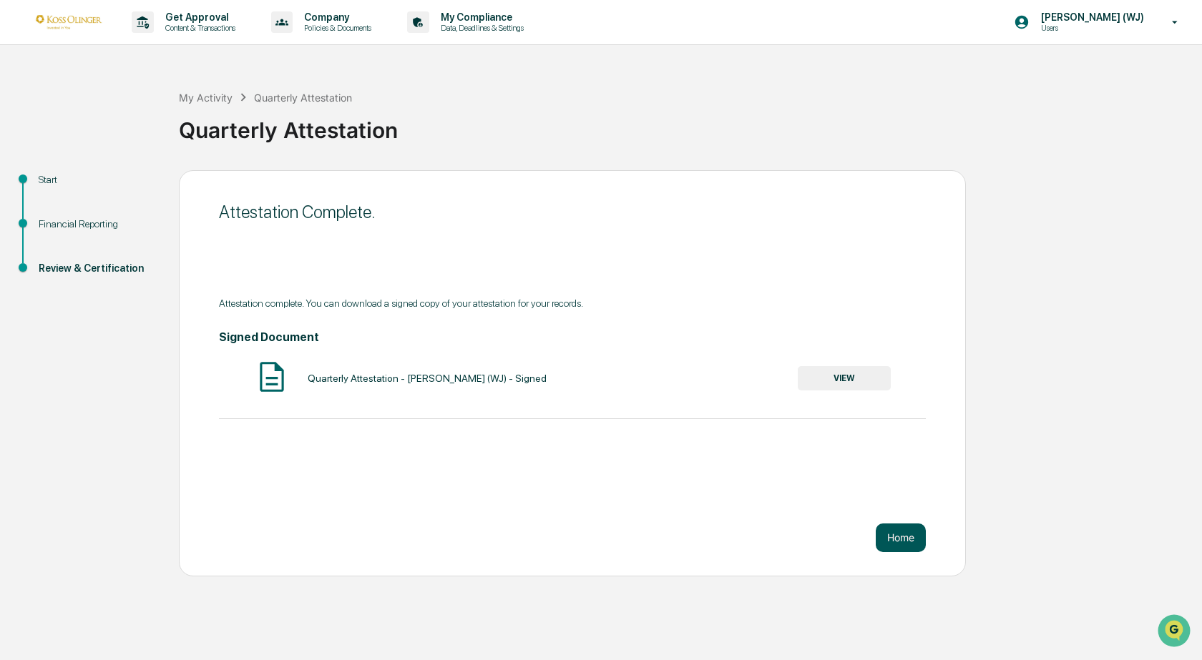
click at [897, 539] on button "Home" at bounding box center [901, 538] width 50 height 29
